Goal: Task Accomplishment & Management: Complete application form

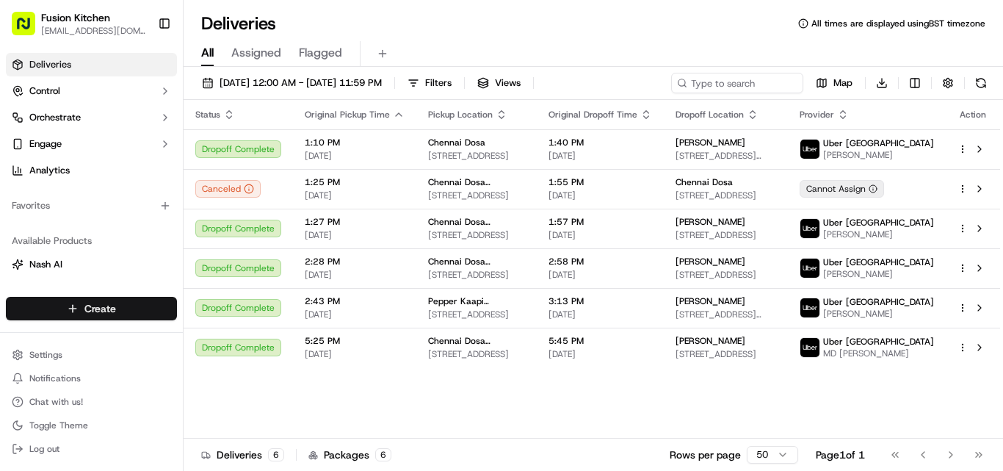
click at [122, 304] on html "Fusion Kitchen [EMAIL_ADDRESS][DOMAIN_NAME] Toggle Sidebar Deliveries Control O…" at bounding box center [501, 235] width 1003 height 471
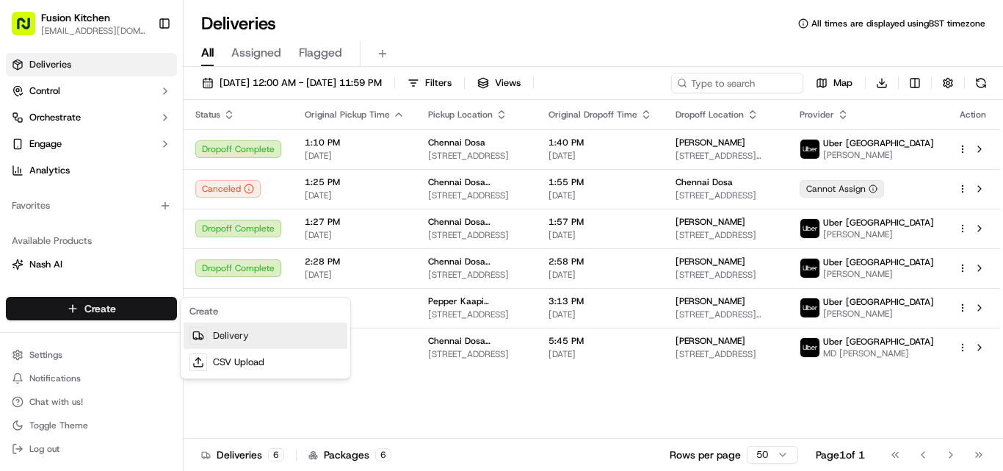
click at [227, 338] on link "Delivery" at bounding box center [266, 335] width 164 height 26
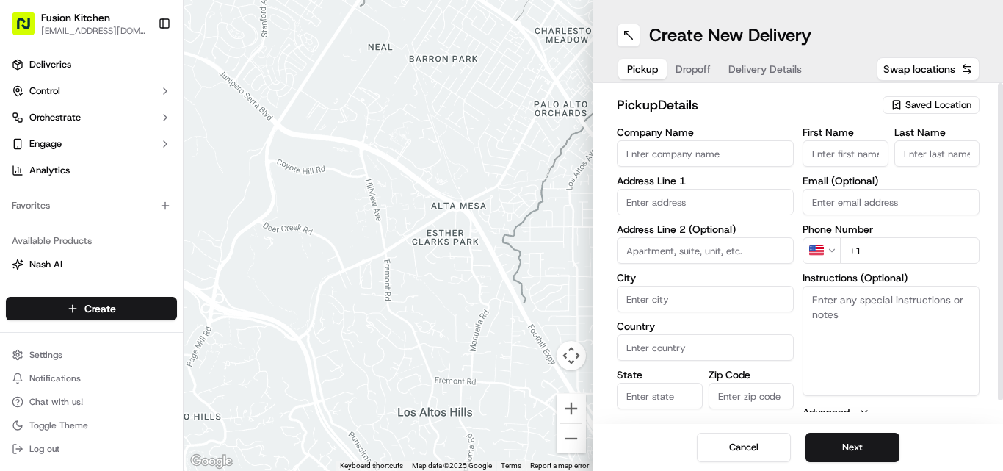
click at [668, 200] on input "text" at bounding box center [705, 202] width 177 height 26
paste input "[STREET_ADDRESS][PERSON_NAME]."
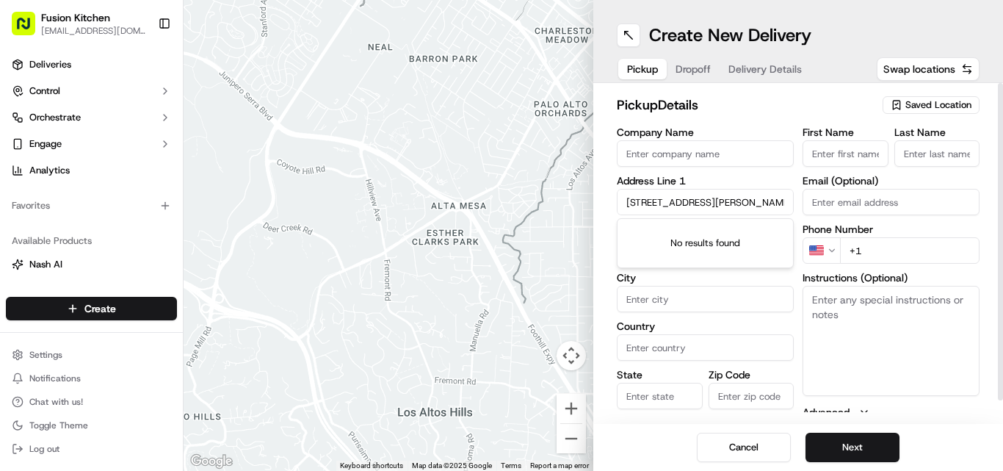
scroll to position [0, 69]
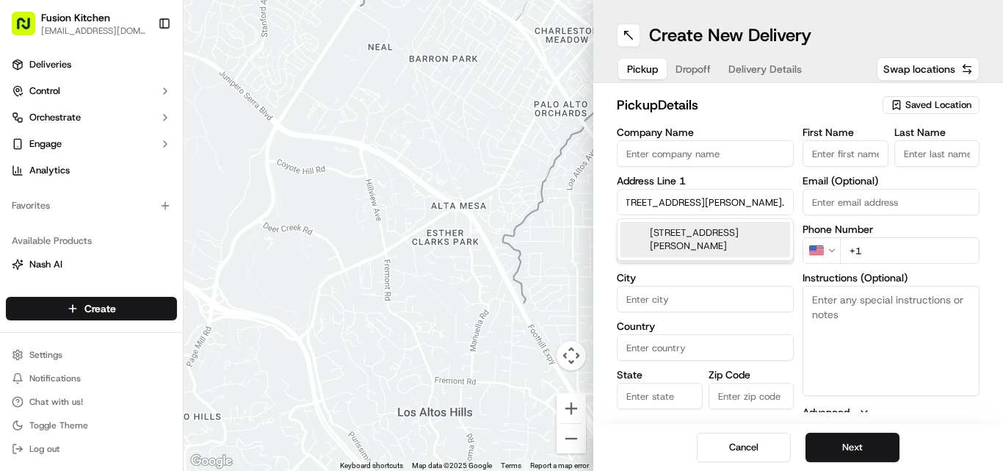
click at [713, 240] on div "[STREET_ADDRESS][PERSON_NAME]" at bounding box center [705, 239] width 170 height 35
type input "[STREET_ADDRESS][PERSON_NAME]"
type input "[PERSON_NAME]"
type input "[GEOGRAPHIC_DATA]"
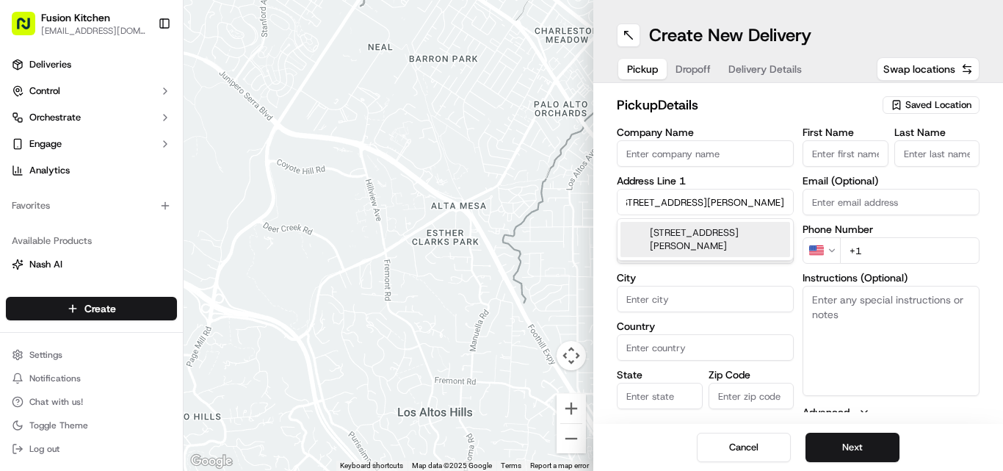
type input "RH10 1XX"
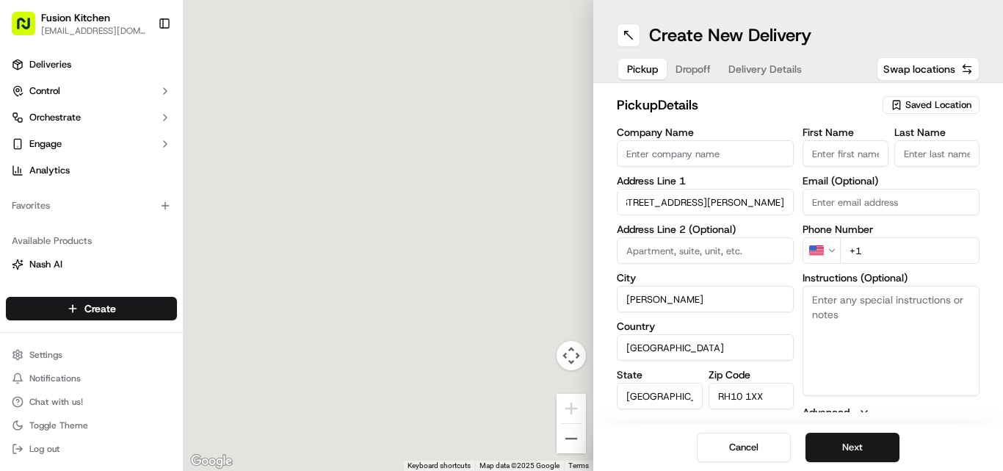
type input "[STREET_ADDRESS]"
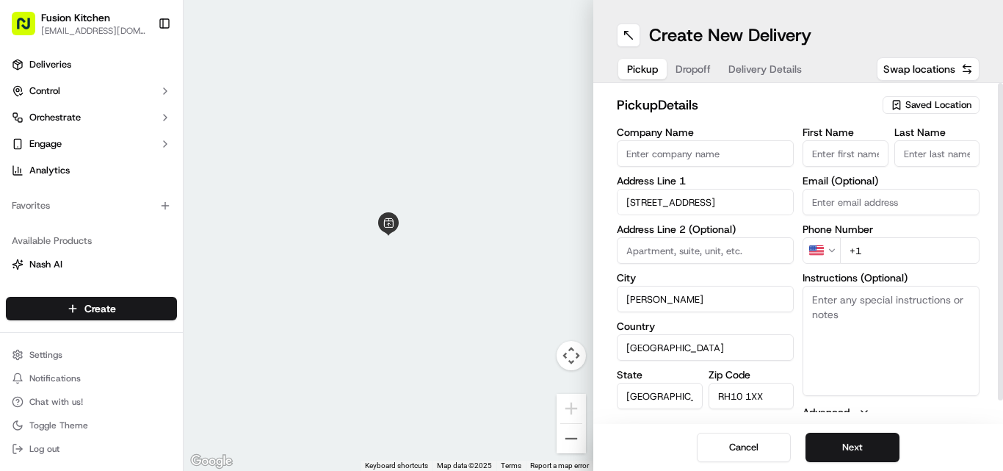
click at [834, 250] on html "Fusion Kitchen [EMAIL_ADDRESS][DOMAIN_NAME] Toggle Sidebar Deliveries Control O…" at bounding box center [501, 235] width 1003 height 471
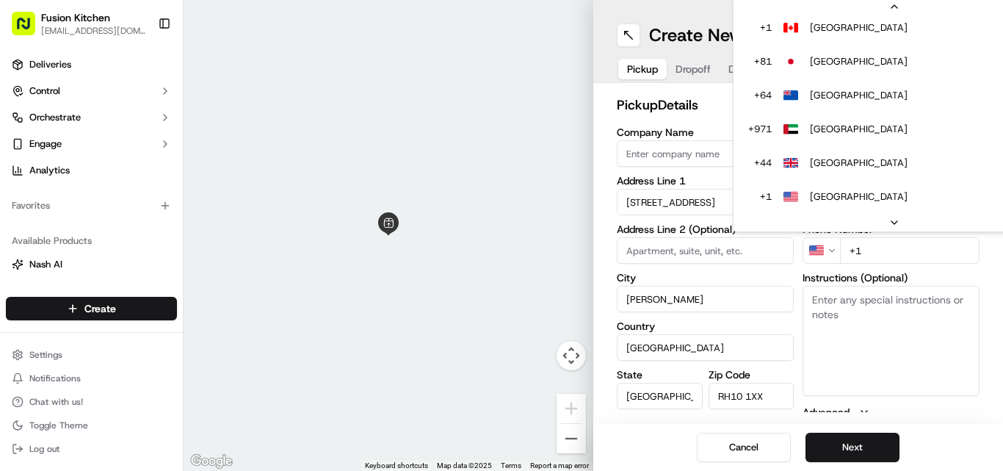
scroll to position [97, 0]
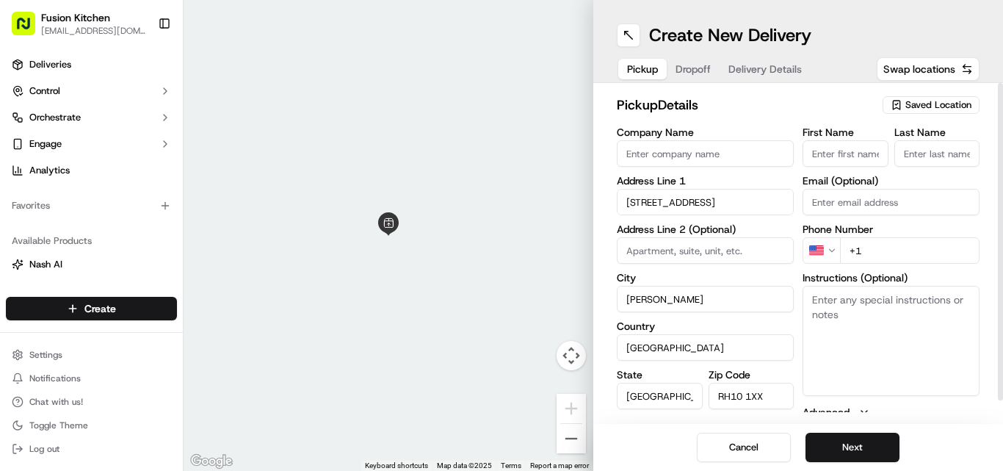
click at [911, 260] on input "+1" at bounding box center [909, 250] width 139 height 26
click at [830, 250] on html "Fusion Kitchen [EMAIL_ADDRESS][DOMAIN_NAME] Toggle Sidebar Deliveries Control O…" at bounding box center [501, 235] width 1003 height 471
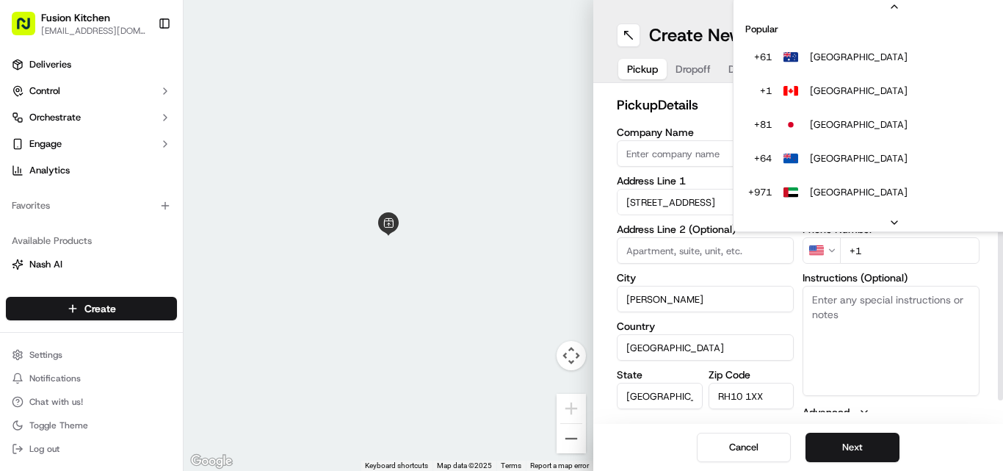
scroll to position [63, 0]
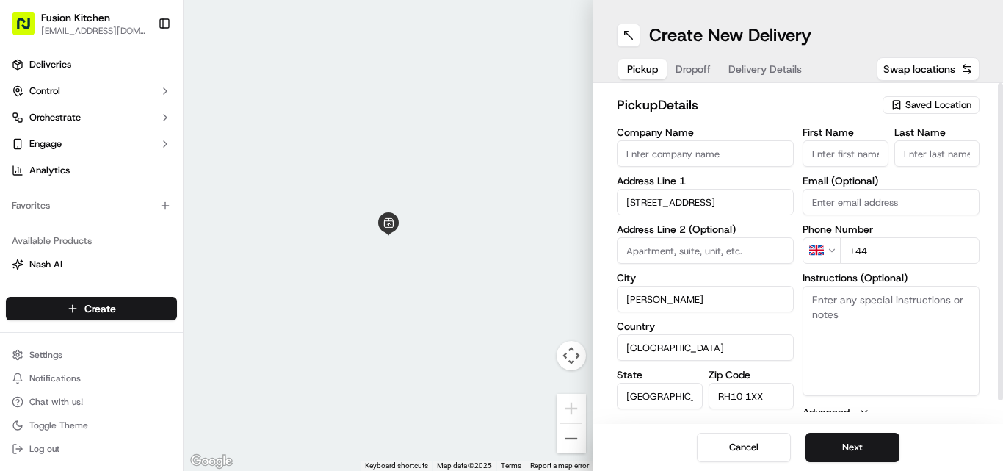
click at [900, 250] on input "+44" at bounding box center [909, 250] width 139 height 26
paste input "1293 241939"
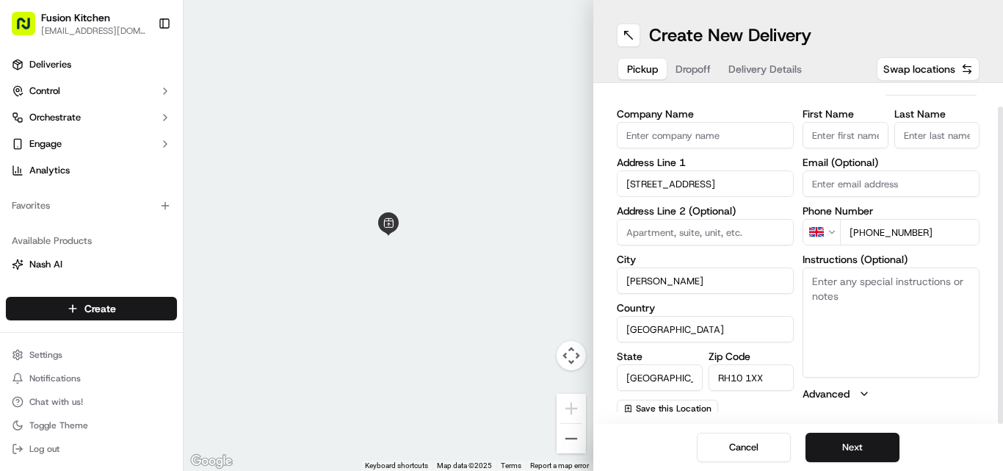
scroll to position [23, 0]
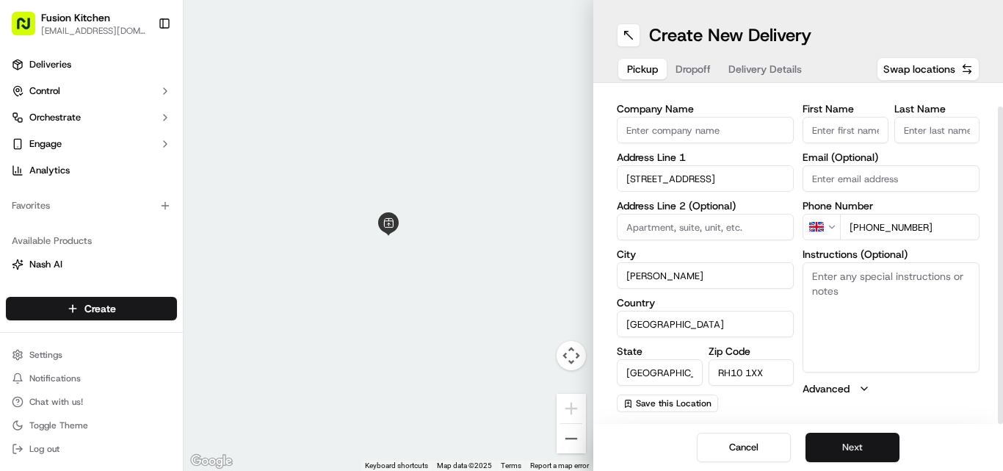
type input "[PHONE_NUMBER]"
click at [869, 447] on button "Next" at bounding box center [852, 446] width 94 height 29
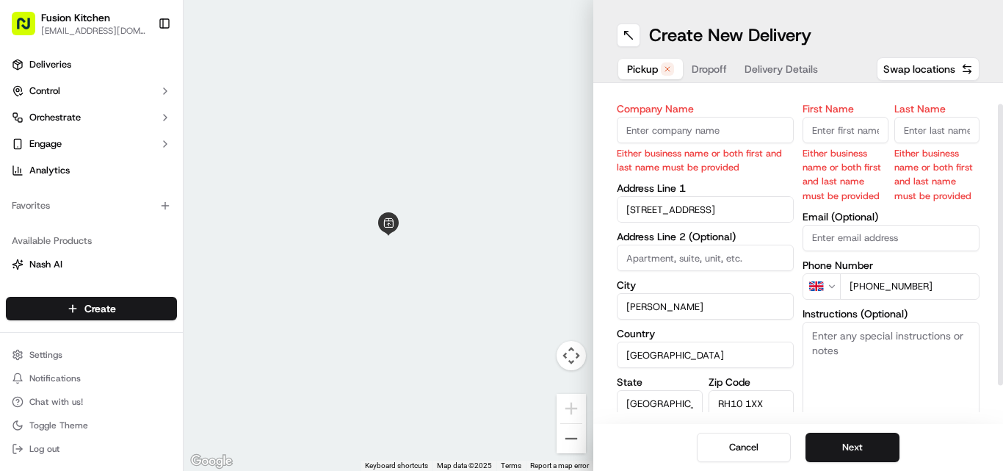
click at [724, 127] on input "Company Name" at bounding box center [705, 130] width 177 height 26
paste input "Virundhu Vilas"
type input "Virundhu Vilas"
click at [858, 449] on button "Next" at bounding box center [852, 446] width 94 height 29
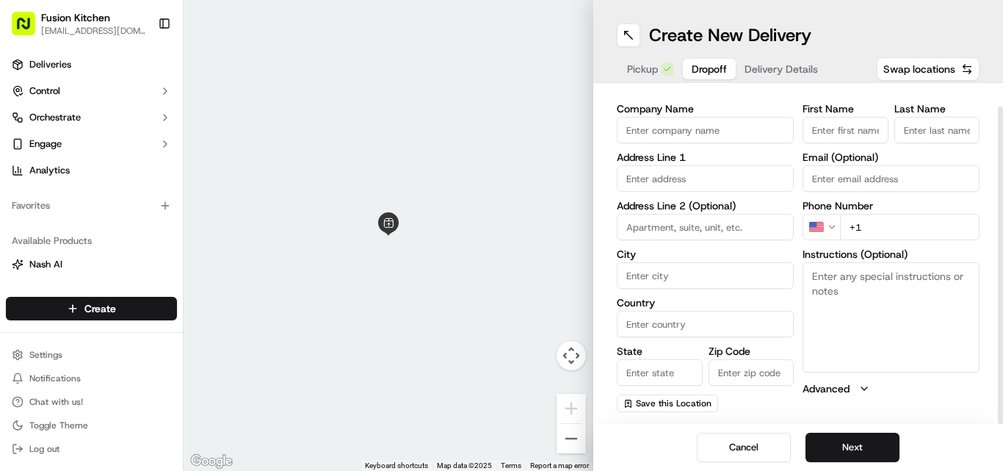
click at [871, 280] on textarea "Instructions (Optional)" at bounding box center [890, 317] width 177 height 110
paste textarea "[PERSON_NAME] | 07448571928 [STREET_ADDRESS][PERSON_NAME]"
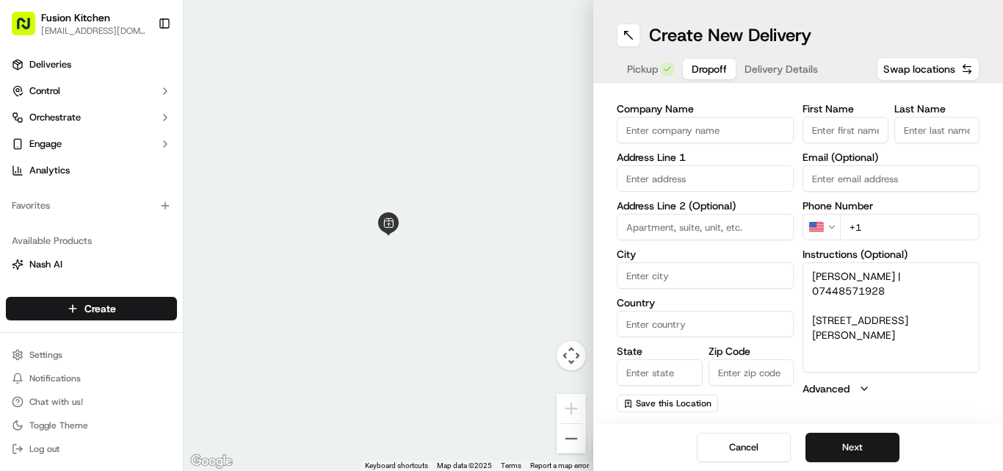
type textarea "[PERSON_NAME] | 07448571928 [STREET_ADDRESS][PERSON_NAME]"
drag, startPoint x: 929, startPoint y: 323, endPoint x: 811, endPoint y: 305, distance: 118.9
click at [811, 305] on textarea "[PERSON_NAME] | 07448571928 [STREET_ADDRESS][PERSON_NAME]" at bounding box center [890, 317] width 177 height 110
click at [677, 182] on input "text" at bounding box center [705, 178] width 177 height 26
paste input "[STREET_ADDRESS][PERSON_NAME]"
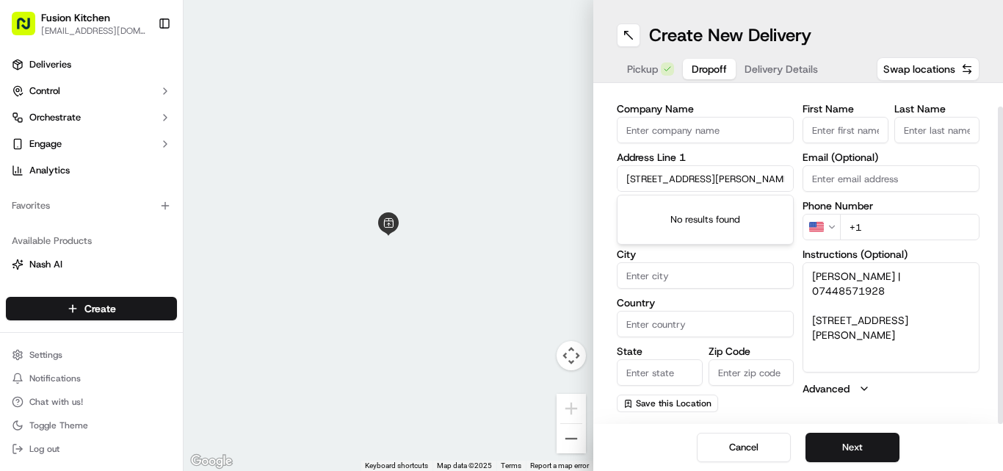
scroll to position [0, 40]
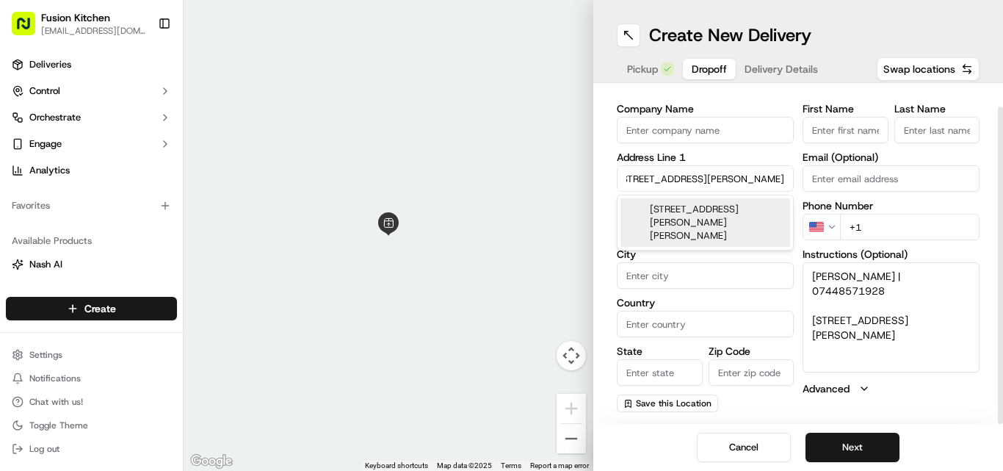
click at [718, 213] on div "[STREET_ADDRESS][PERSON_NAME][PERSON_NAME]" at bounding box center [705, 222] width 170 height 48
type input "[STREET_ADDRESS][PERSON_NAME][PERSON_NAME]"
type input "Copthorne"
type input "[GEOGRAPHIC_DATA]"
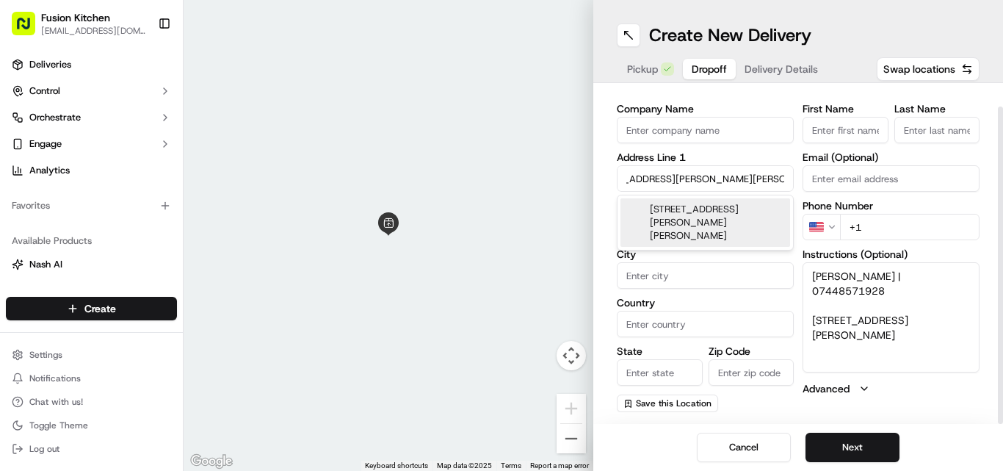
type input "RH10 3XT"
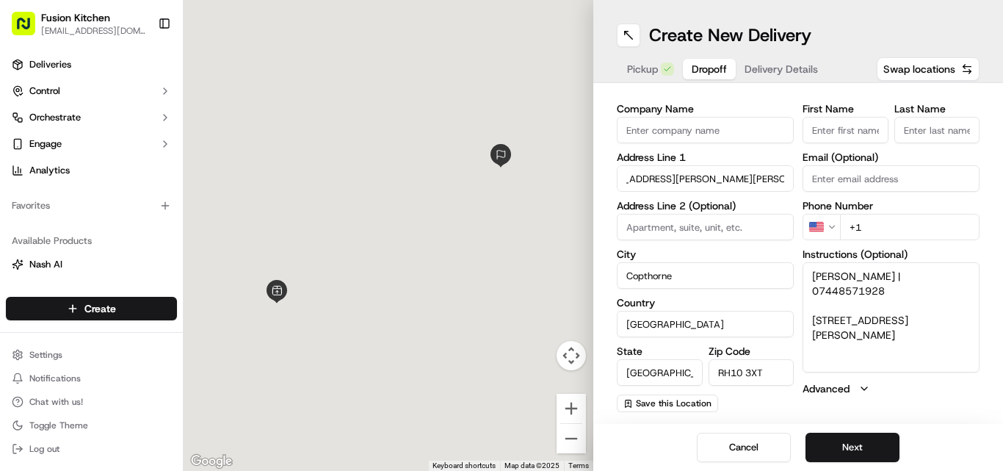
type input "[STREET_ADDRESS][PERSON_NAME]"
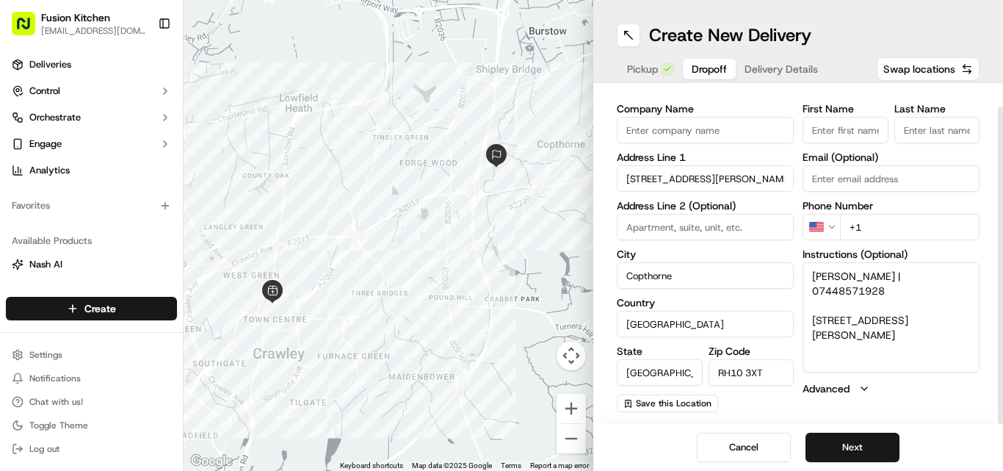
click at [827, 227] on html "Fusion Kitchen [EMAIL_ADDRESS][DOMAIN_NAME] Toggle Sidebar Deliveries Control O…" at bounding box center [501, 235] width 1003 height 471
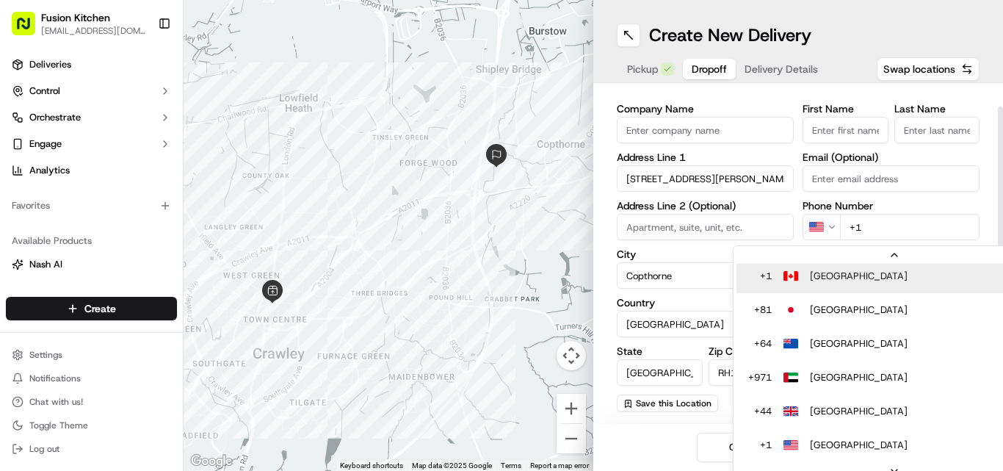
scroll to position [29, 0]
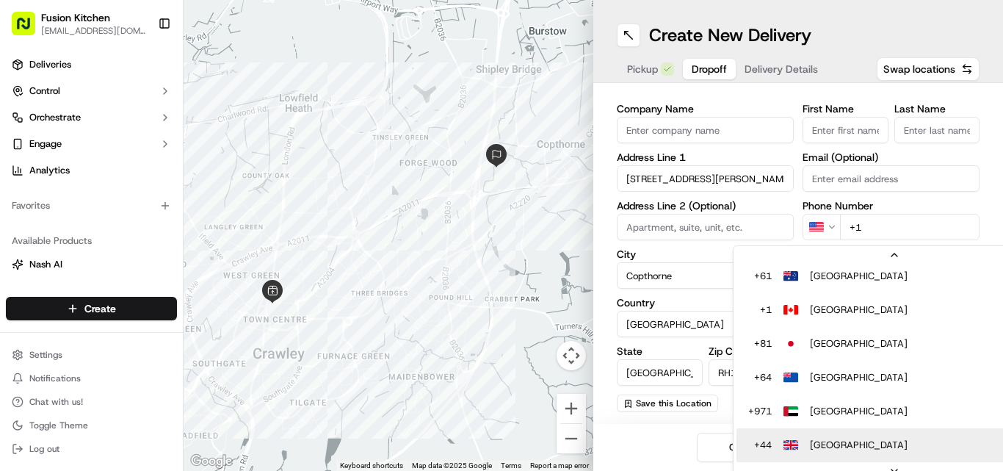
drag, startPoint x: 833, startPoint y: 410, endPoint x: 835, endPoint y: 446, distance: 36.0
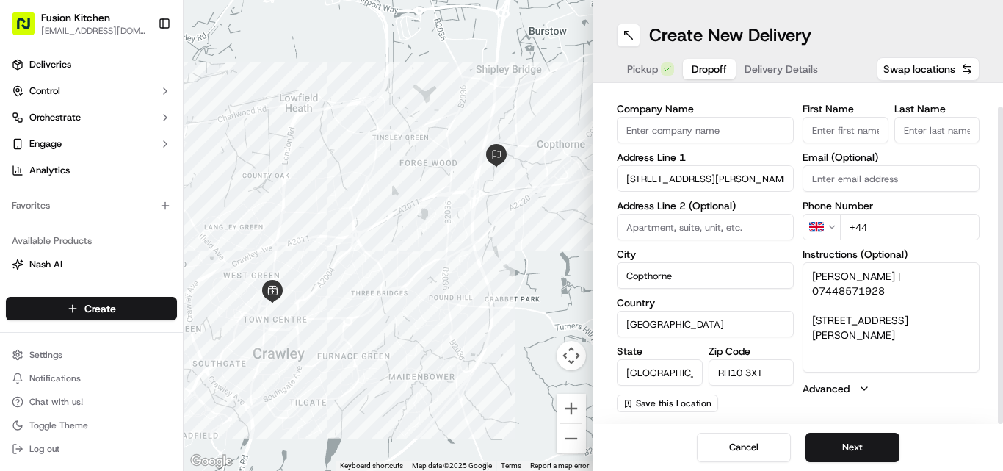
drag, startPoint x: 957, startPoint y: 273, endPoint x: 877, endPoint y: 277, distance: 80.1
click at [877, 277] on textarea "[PERSON_NAME] | 07448571928 [STREET_ADDRESS][PERSON_NAME]" at bounding box center [890, 317] width 177 height 110
click at [906, 222] on input "+44" at bounding box center [909, 227] width 139 height 26
paste input "07448 571928"
type input "[PHONE_NUMBER]"
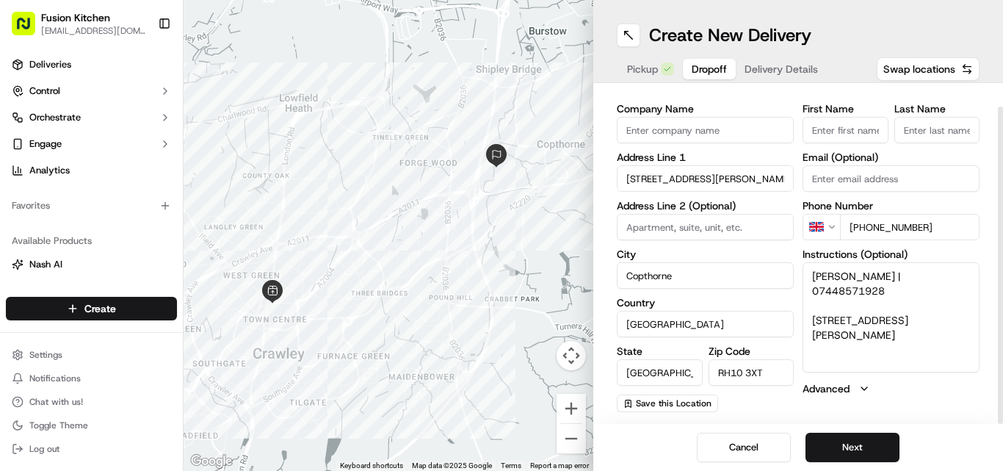
drag, startPoint x: 869, startPoint y: 281, endPoint x: 809, endPoint y: 277, distance: 59.6
click at [809, 277] on textarea "[PERSON_NAME] | 07448571928 [STREET_ADDRESS][PERSON_NAME]" at bounding box center [890, 317] width 177 height 110
click at [672, 139] on input "Company Name" at bounding box center [705, 130] width 177 height 26
paste input "[PERSON_NAME]"
type input "[PERSON_NAME]"
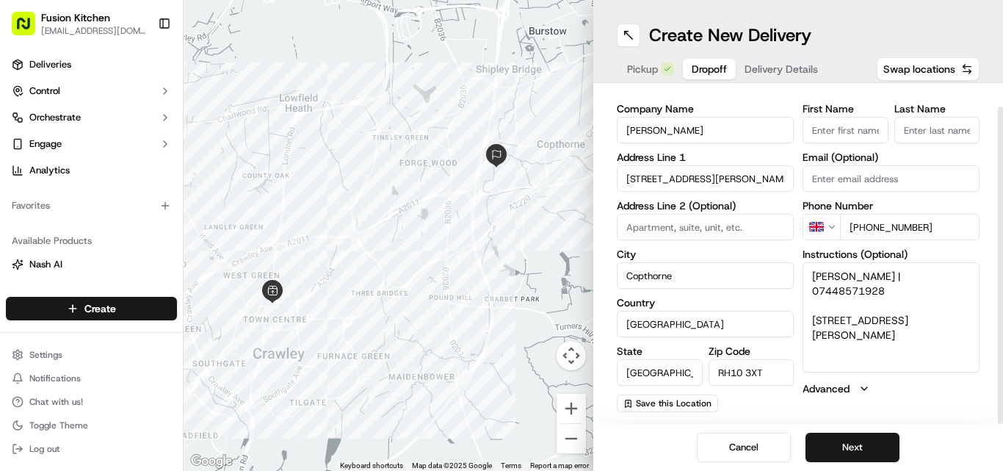
drag, startPoint x: 924, startPoint y: 321, endPoint x: 795, endPoint y: 304, distance: 130.3
click at [795, 304] on div "Company Name [PERSON_NAME] Address Line 1 10 [PERSON_NAME] Close Address Line 2…" at bounding box center [798, 258] width 363 height 308
drag, startPoint x: 859, startPoint y: 318, endPoint x: 939, endPoint y: 355, distance: 88.3
click at [939, 355] on textarea "[PERSON_NAME] | 07448571928 [STREET_ADDRESS][PERSON_NAME]" at bounding box center [890, 317] width 177 height 110
click at [861, 446] on button "Next" at bounding box center [852, 446] width 94 height 29
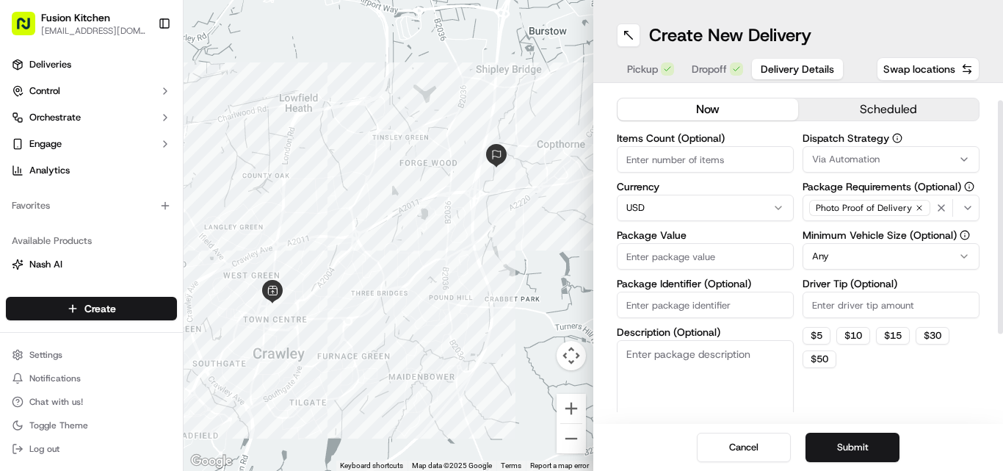
click at [686, 205] on html "Fusion Kitchen [EMAIL_ADDRESS][DOMAIN_NAME] Toggle Sidebar Deliveries Control O…" at bounding box center [501, 235] width 1003 height 471
click at [674, 258] on input "Package Value" at bounding box center [705, 256] width 177 height 26
paste input "21.18"
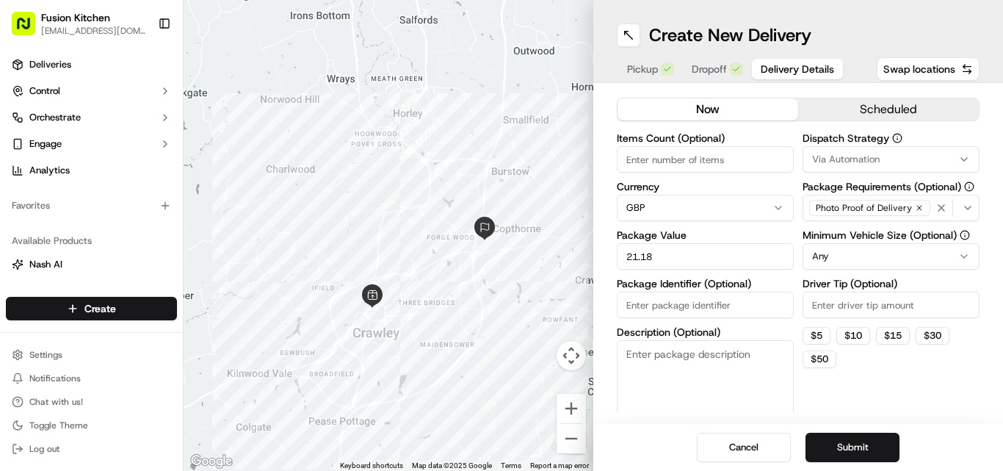
type input "21.18"
click at [711, 66] on span "Dropoff" at bounding box center [709, 69] width 35 height 15
